Goal: Transaction & Acquisition: Purchase product/service

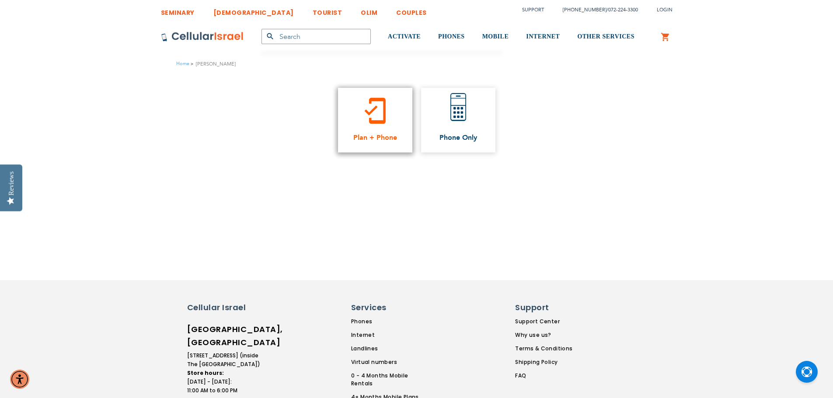
type input "[EMAIL_ADDRESS][DOMAIN_NAME]"
click at [394, 124] on link "mobile_friendly Plan + Phone" at bounding box center [375, 120] width 74 height 65
type input "[EMAIL_ADDRESS][DOMAIN_NAME]"
click at [377, 142] on span "Plan + Phone" at bounding box center [375, 138] width 44 height 8
